Goal: Transaction & Acquisition: Purchase product/service

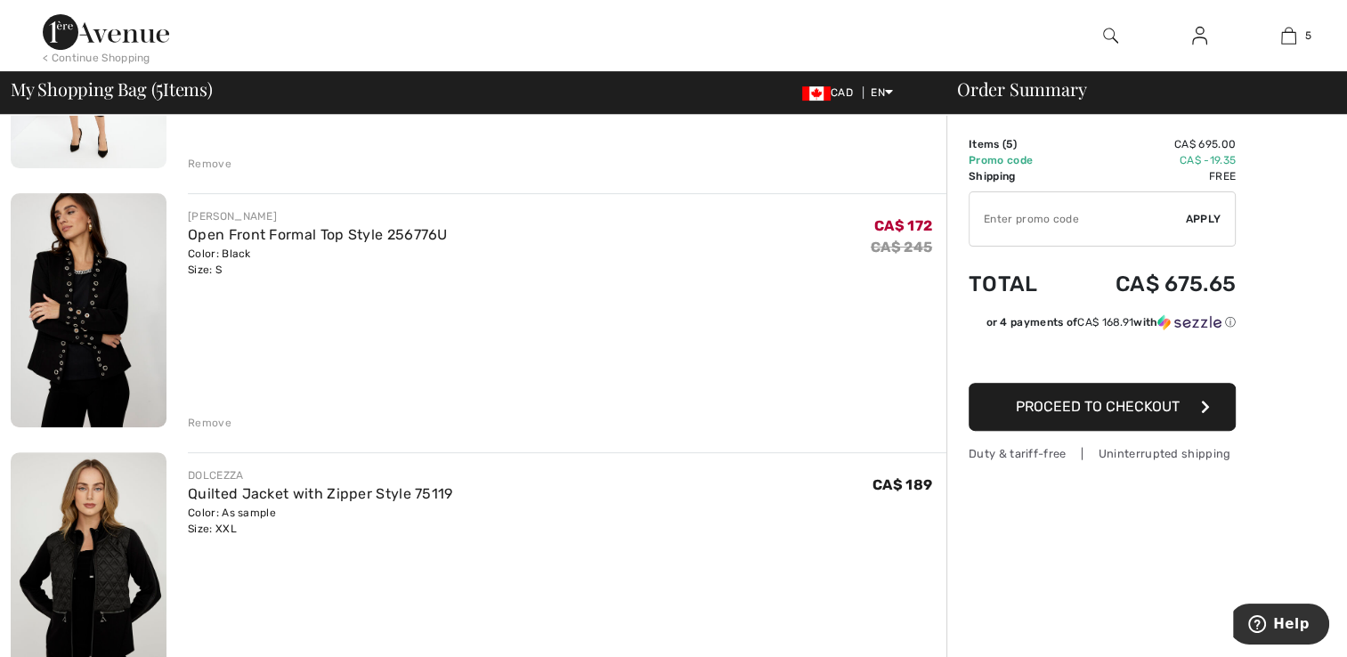
scroll to position [548, 0]
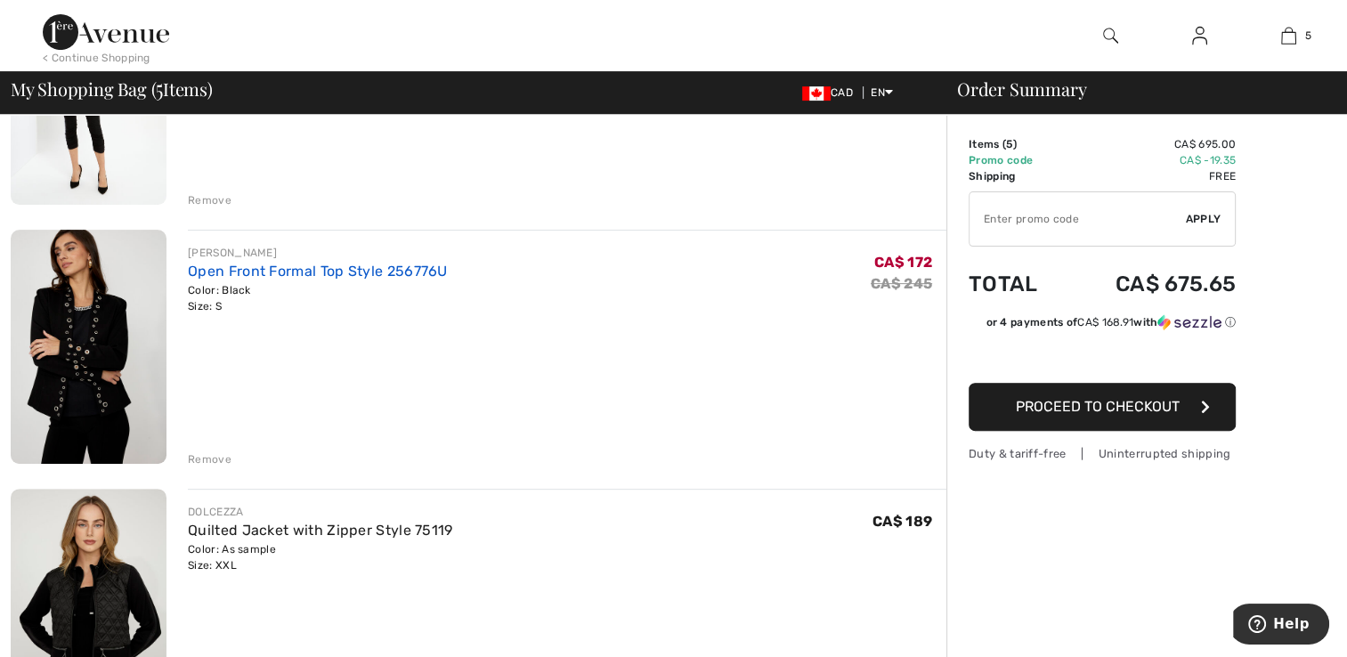
click at [225, 279] on link "Open Front Formal Top Style 256776U" at bounding box center [318, 271] width 260 height 17
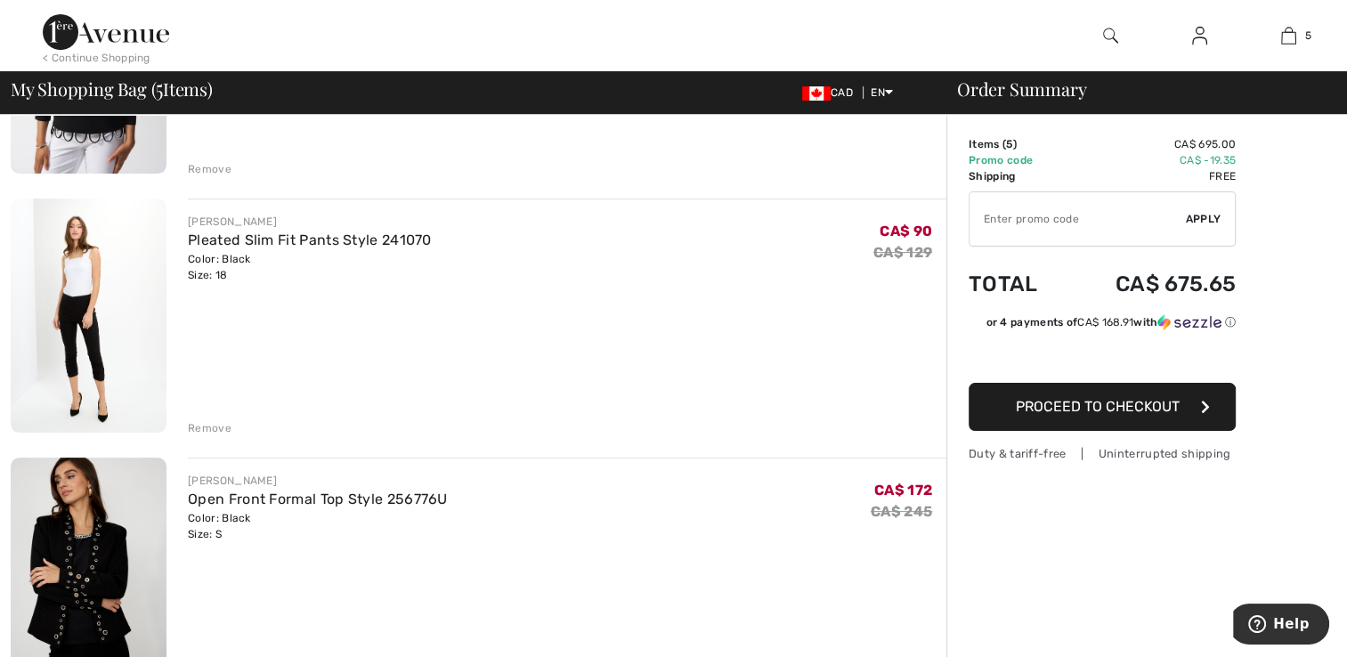
scroll to position [312, 0]
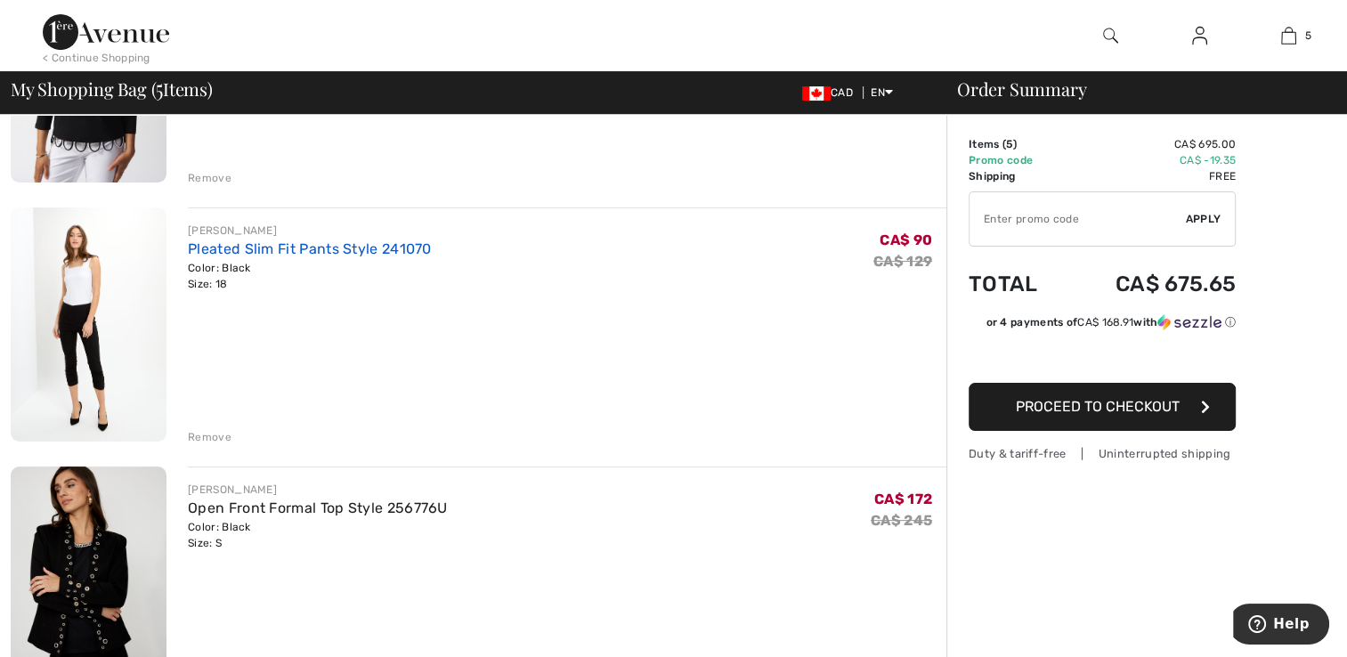
click at [205, 247] on link "Pleated Slim Fit Pants Style 241070" at bounding box center [310, 248] width 244 height 17
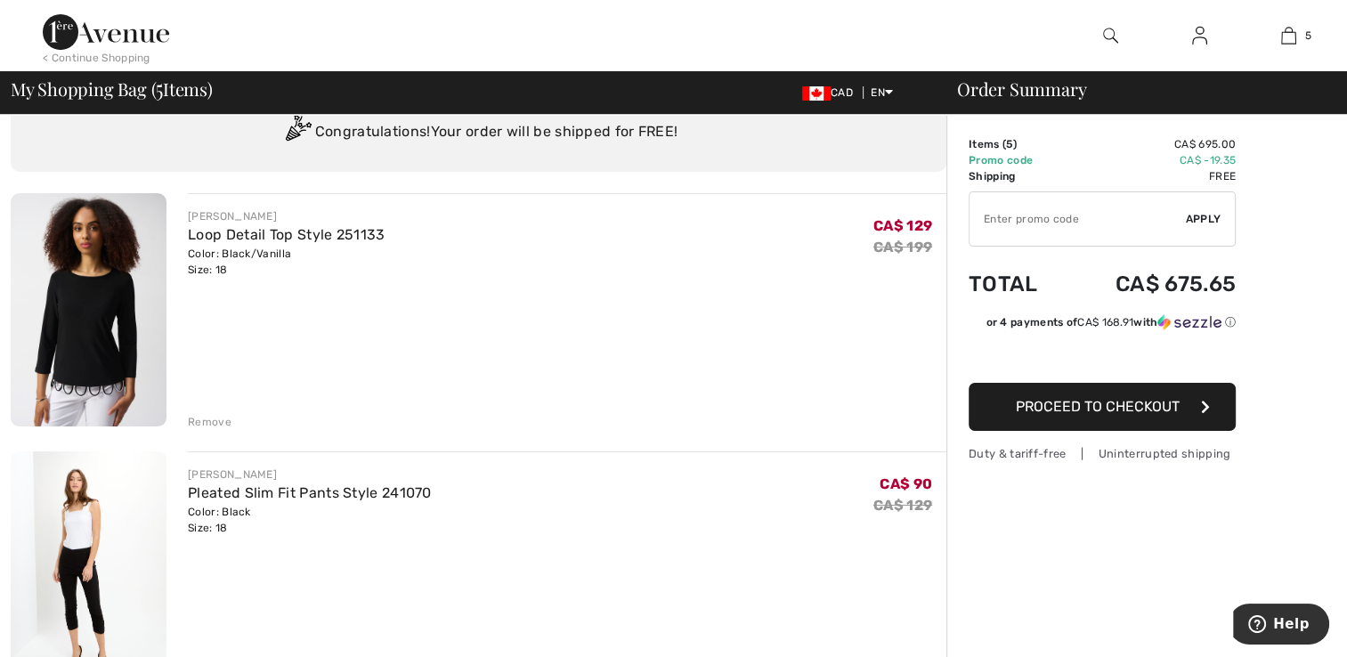
scroll to position [69, 0]
click at [206, 228] on link "Loop Detail Top Style 251133" at bounding box center [286, 233] width 197 height 17
